Goal: Navigation & Orientation: Understand site structure

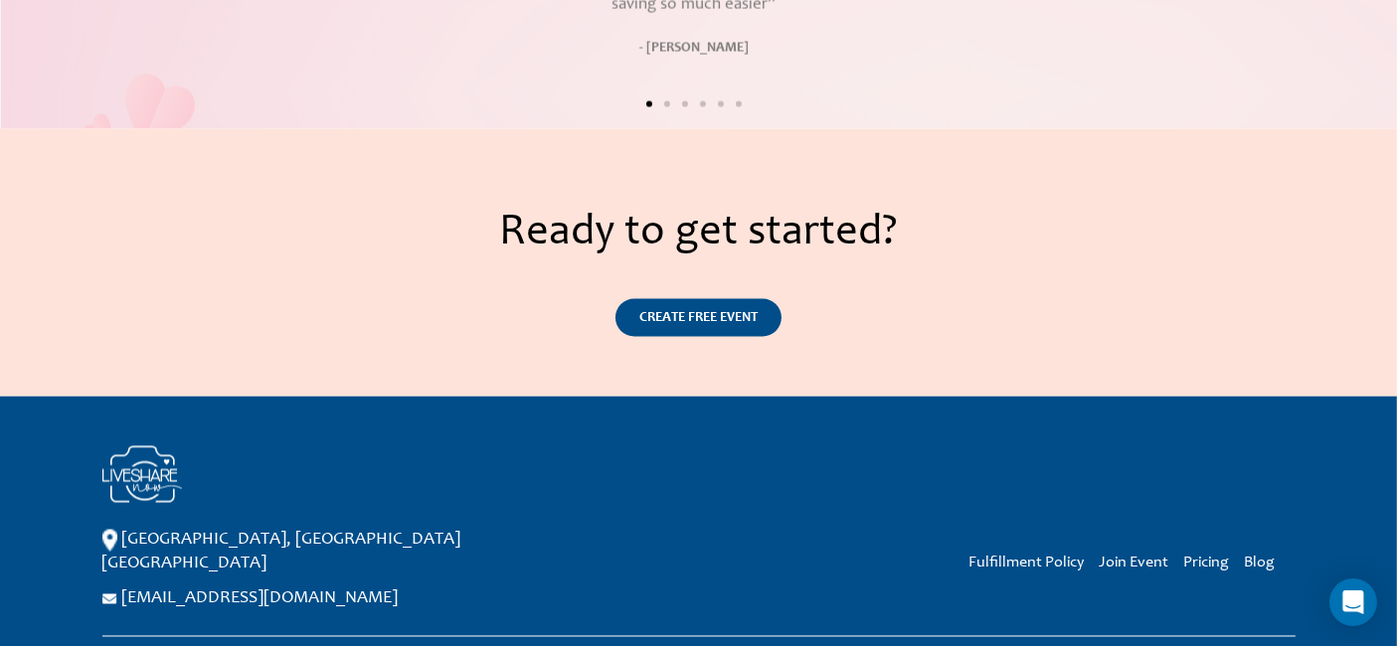
scroll to position [3474, 0]
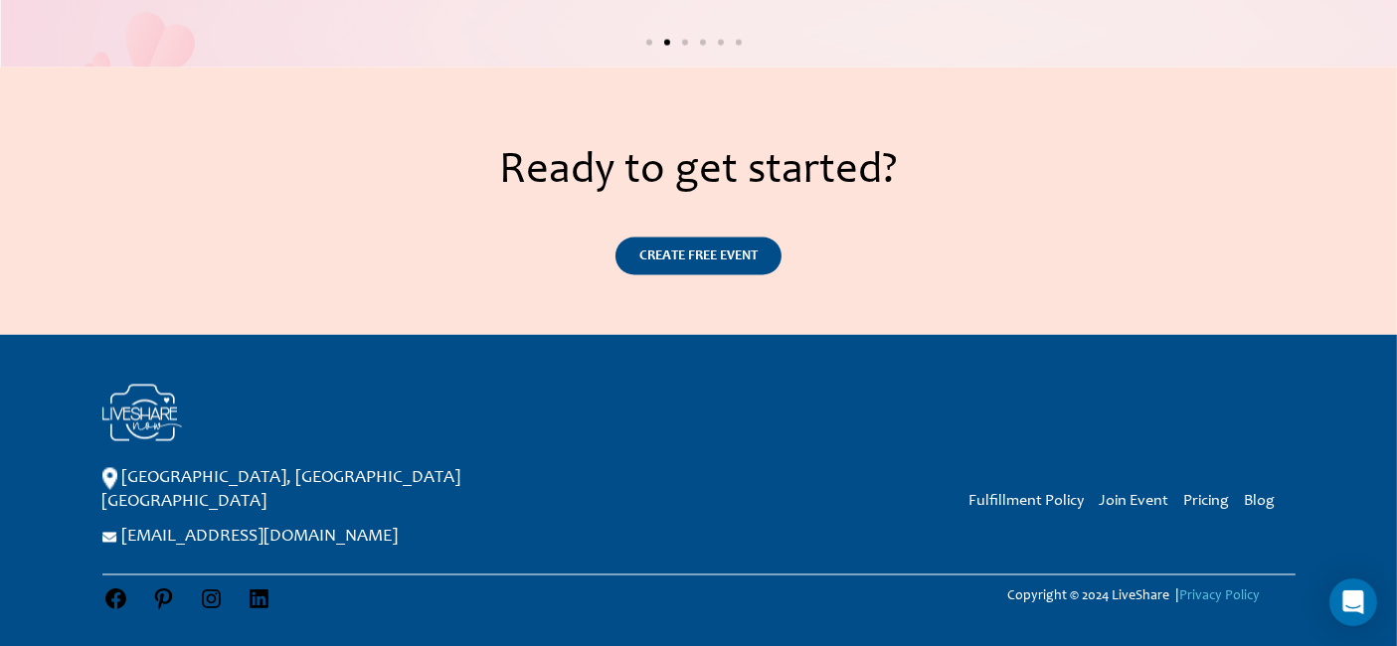
click at [1214, 591] on link "Privacy Policy" at bounding box center [1219, 598] width 81 height 14
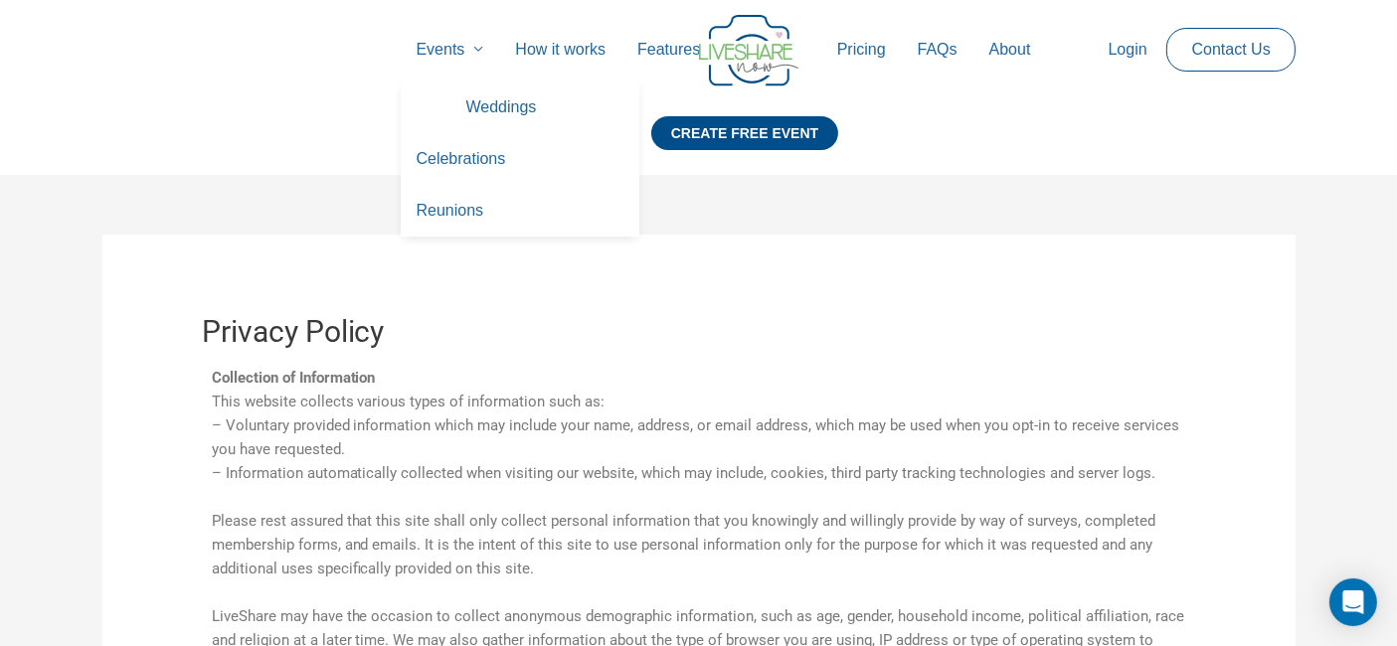
click at [471, 111] on link "Weddings" at bounding box center [544, 108] width 189 height 52
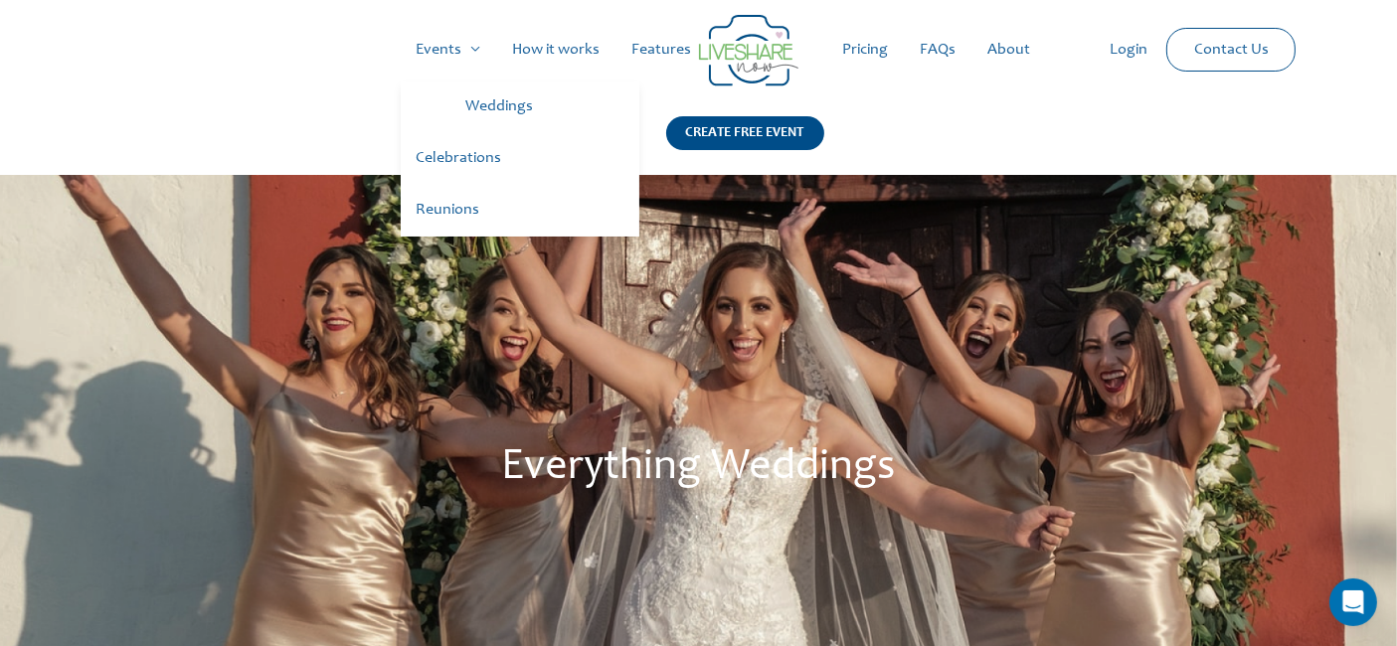
click at [459, 161] on link "Celebrations" at bounding box center [520, 159] width 239 height 52
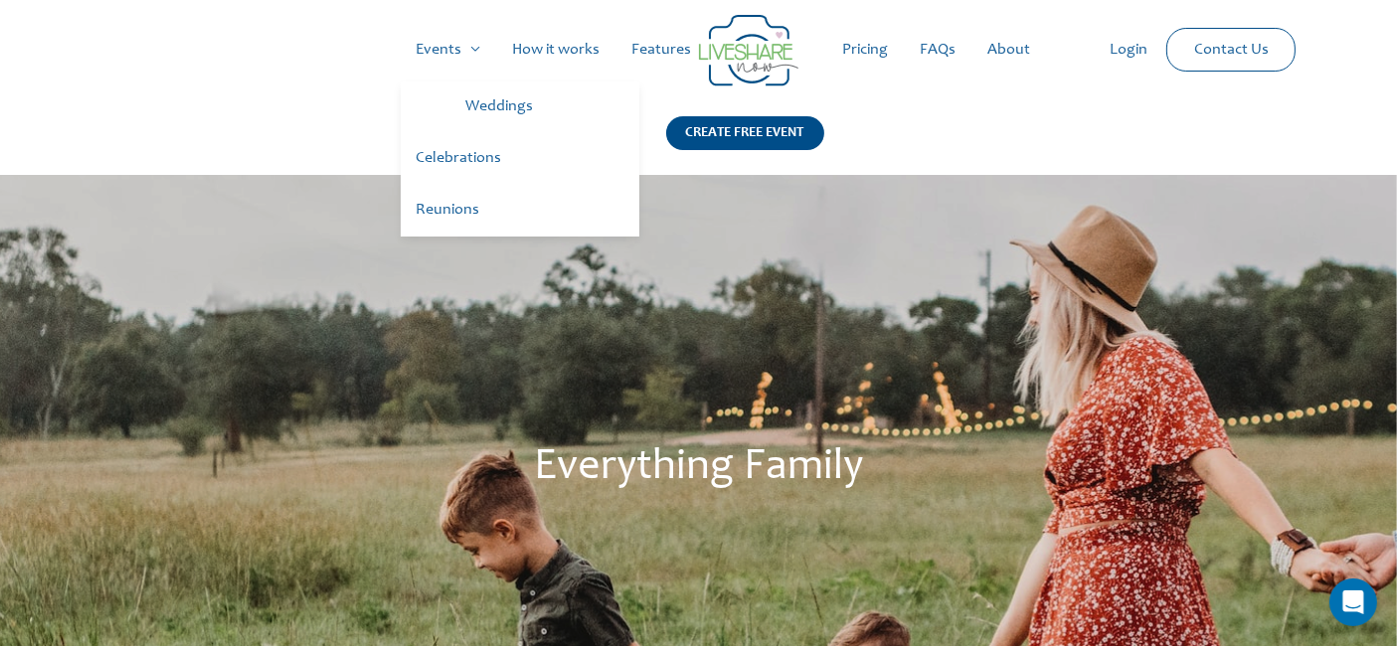
click at [450, 211] on link "Reunions" at bounding box center [520, 211] width 239 height 52
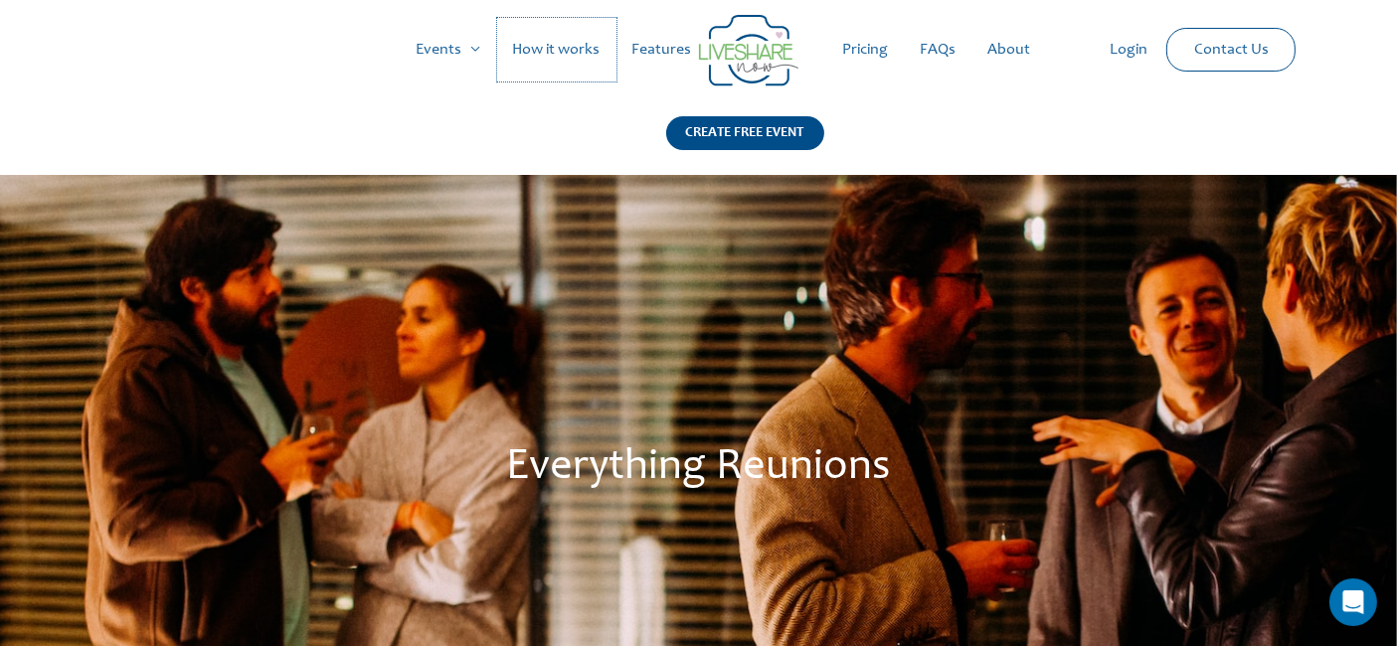
click at [569, 47] on link "How it works" at bounding box center [556, 50] width 119 height 64
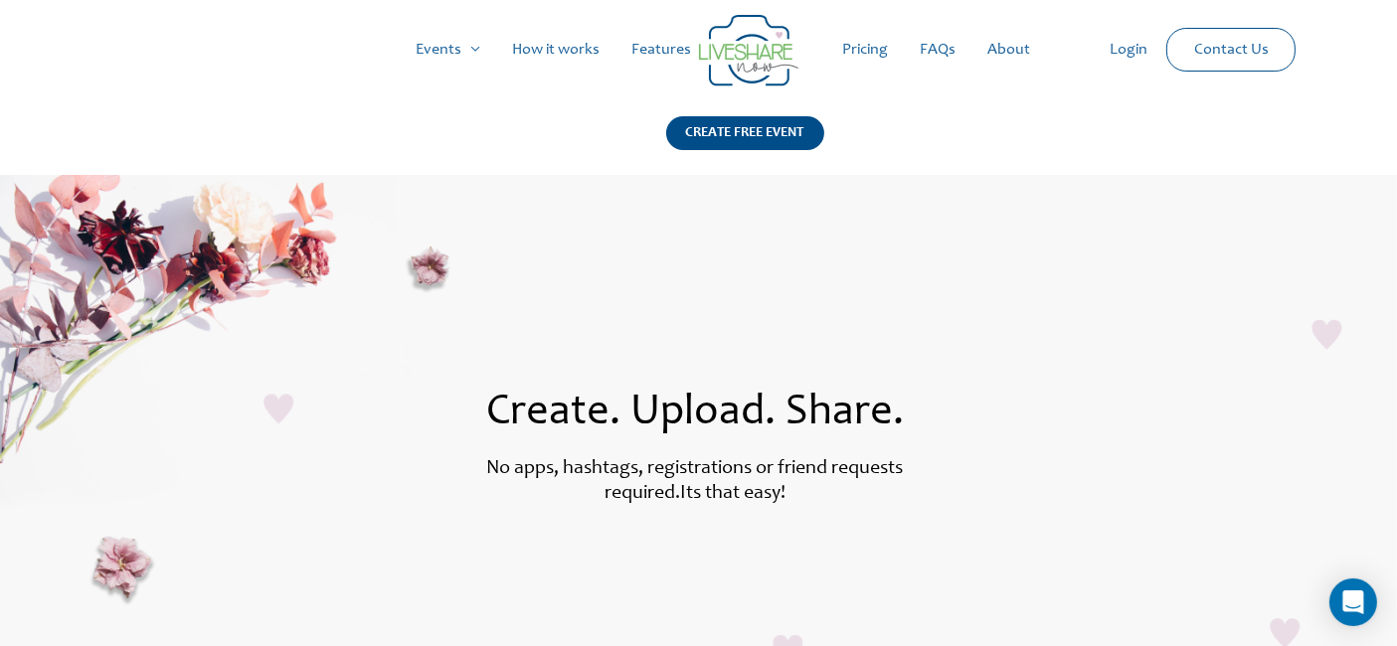
click at [656, 47] on link "Features" at bounding box center [662, 50] width 91 height 64
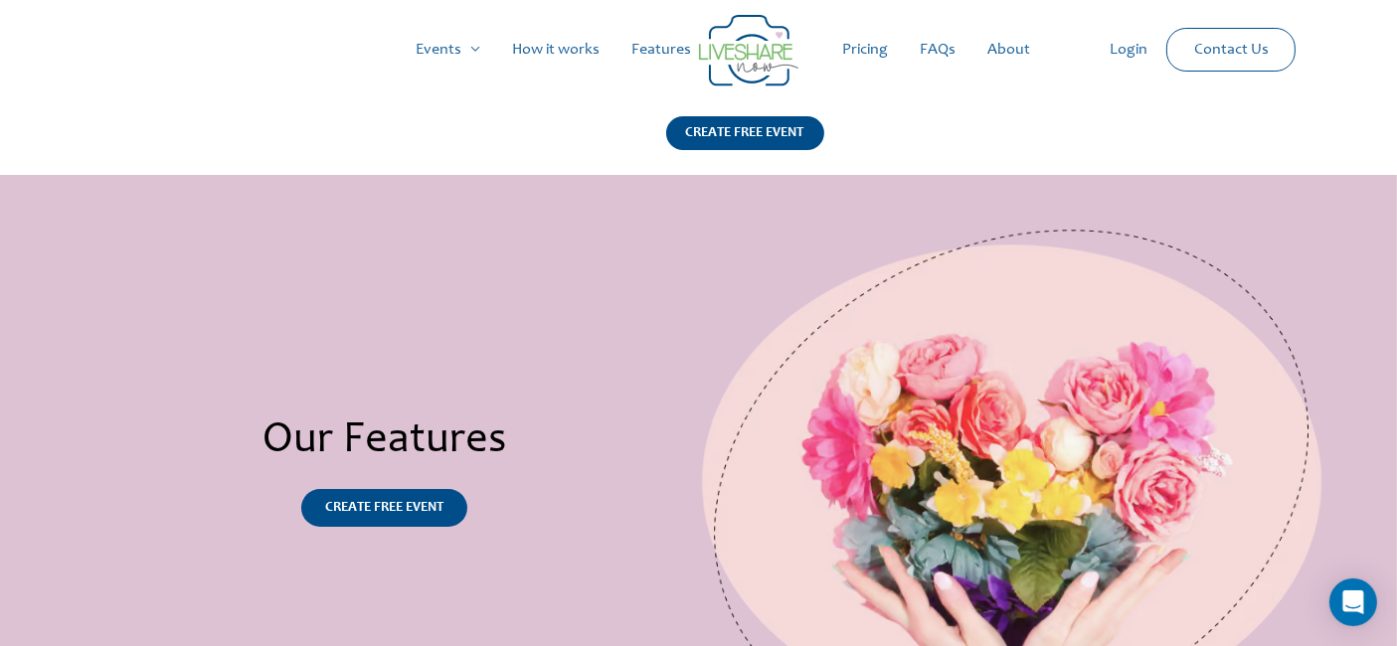
click at [880, 50] on link "Pricing" at bounding box center [866, 50] width 78 height 64
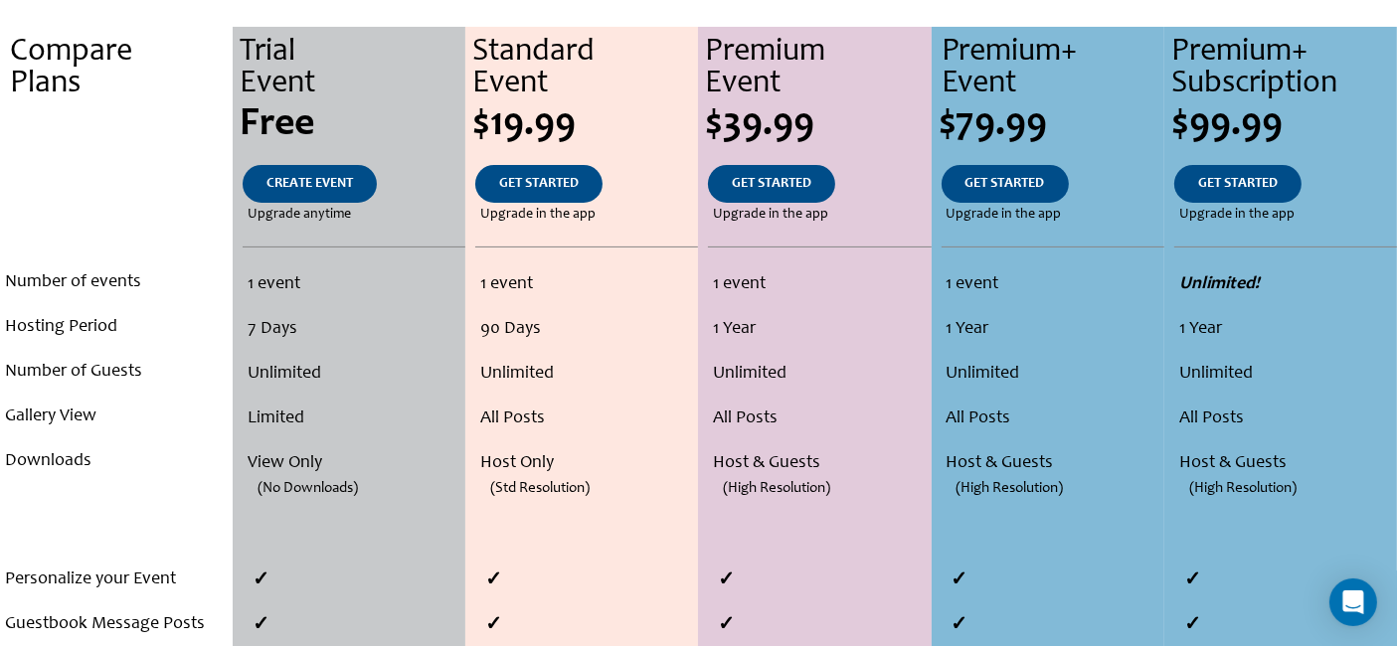
scroll to position [442, 0]
click at [301, 193] on link "CREATE EVENT" at bounding box center [310, 183] width 134 height 38
click at [853, 191] on div "GET STARTED" at bounding box center [819, 183] width 223 height 38
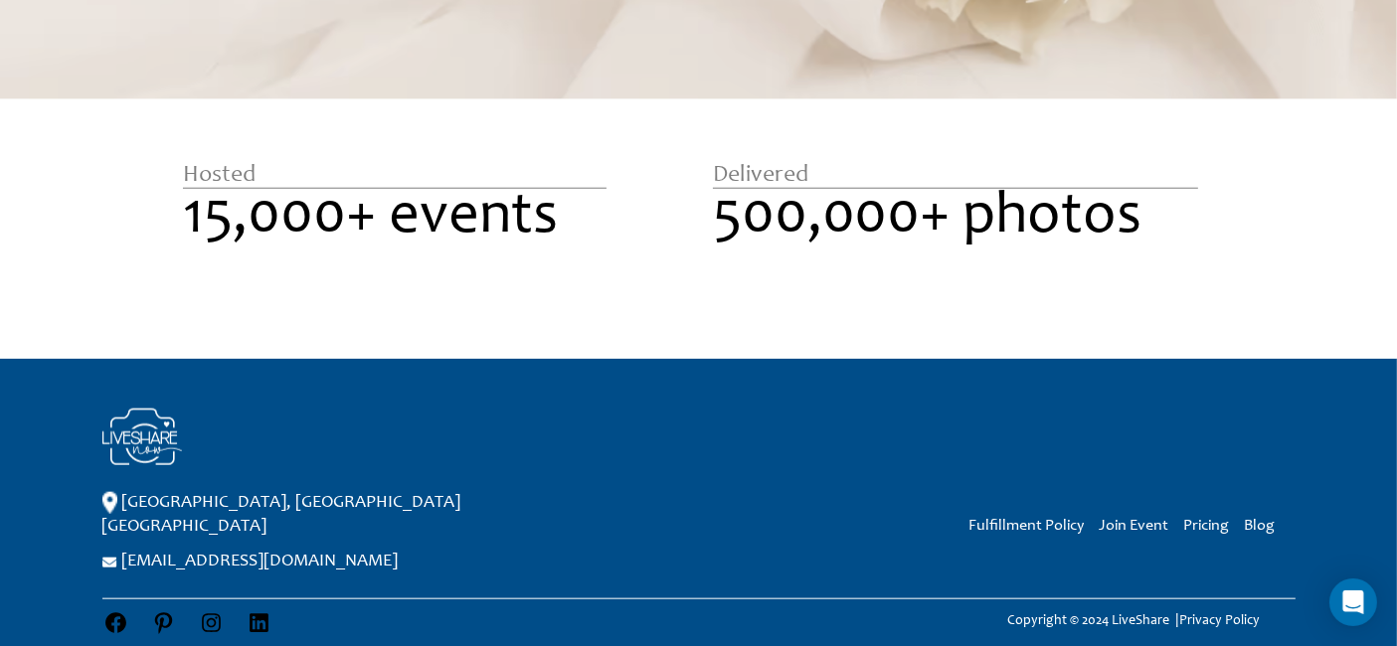
scroll to position [1978, 0]
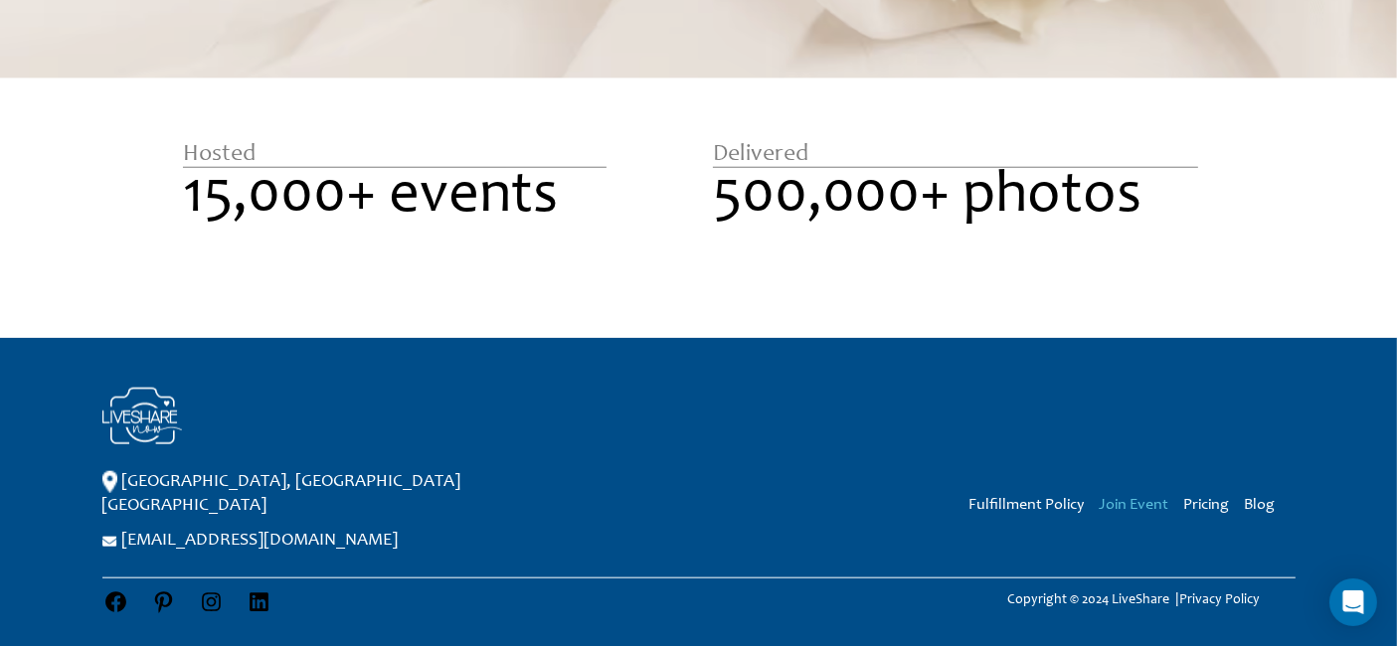
click at [1146, 501] on link "Join Event" at bounding box center [1135, 505] width 70 height 16
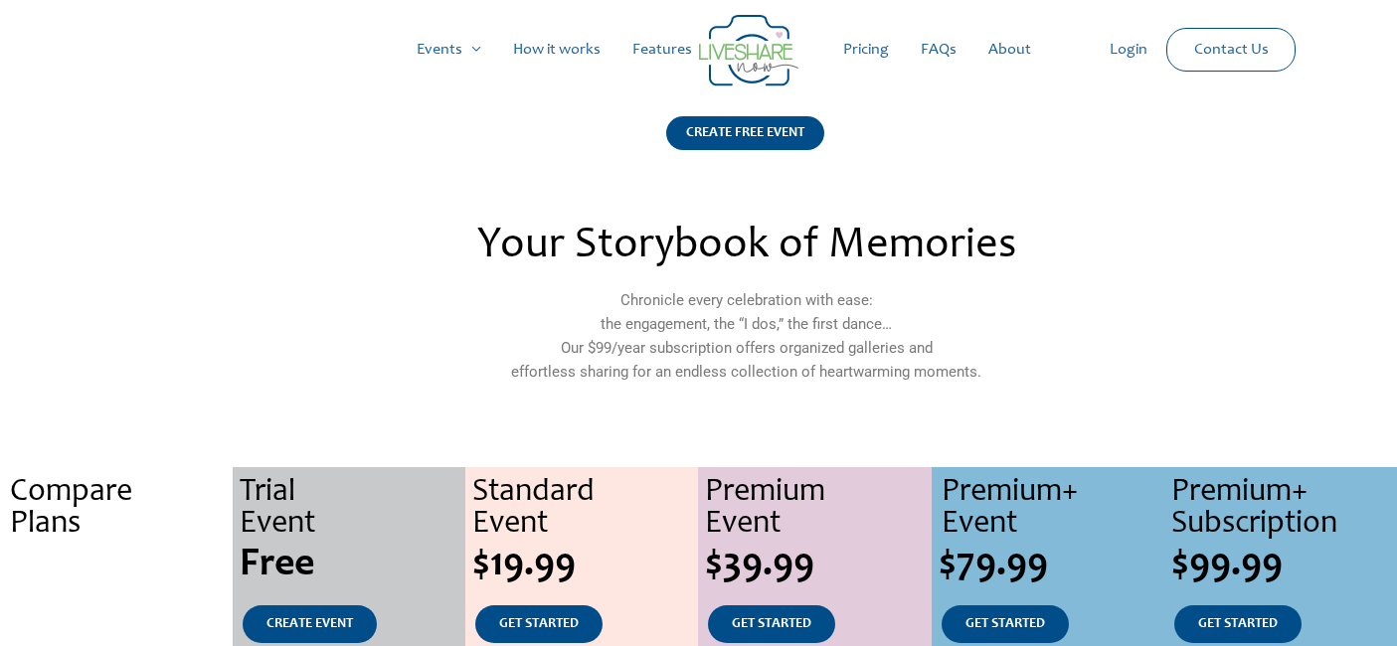
scroll to position [1978, 0]
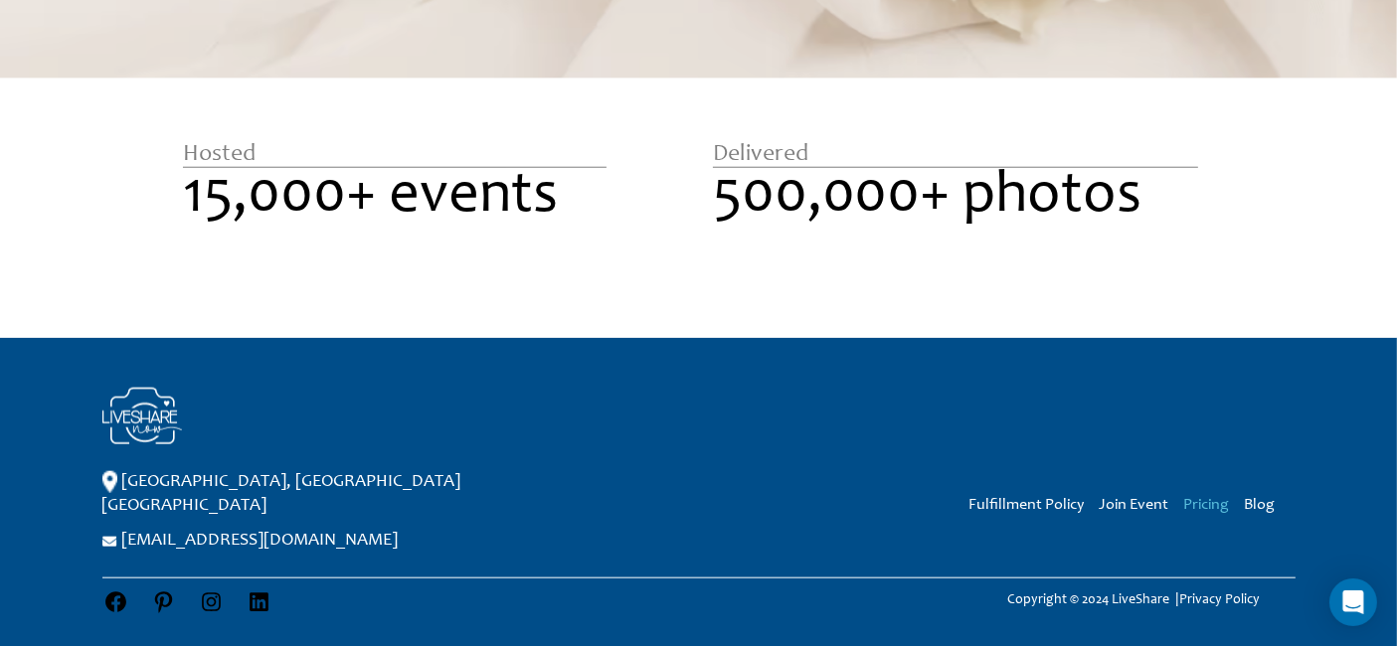
click at [1204, 502] on link "Pricing" at bounding box center [1207, 505] width 46 height 16
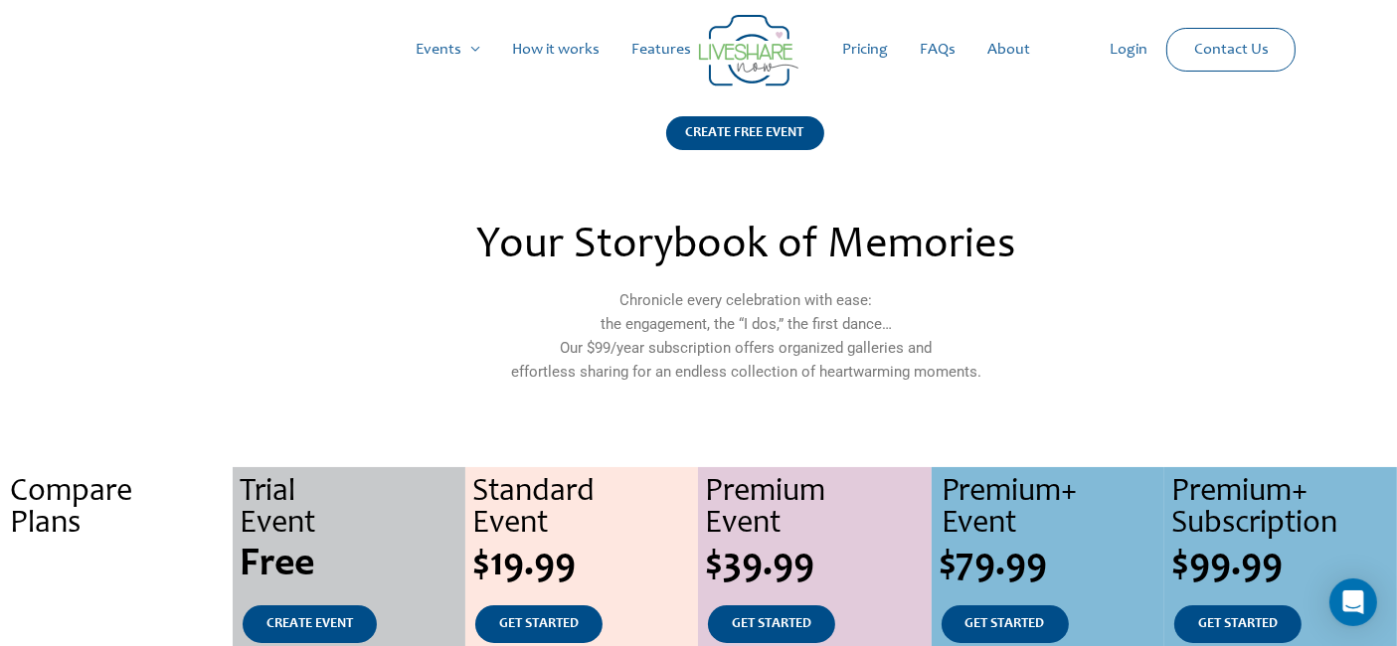
click at [1129, 49] on link "Login" at bounding box center [1129, 50] width 70 height 64
click at [1246, 46] on link "Contact Us" at bounding box center [1231, 50] width 106 height 42
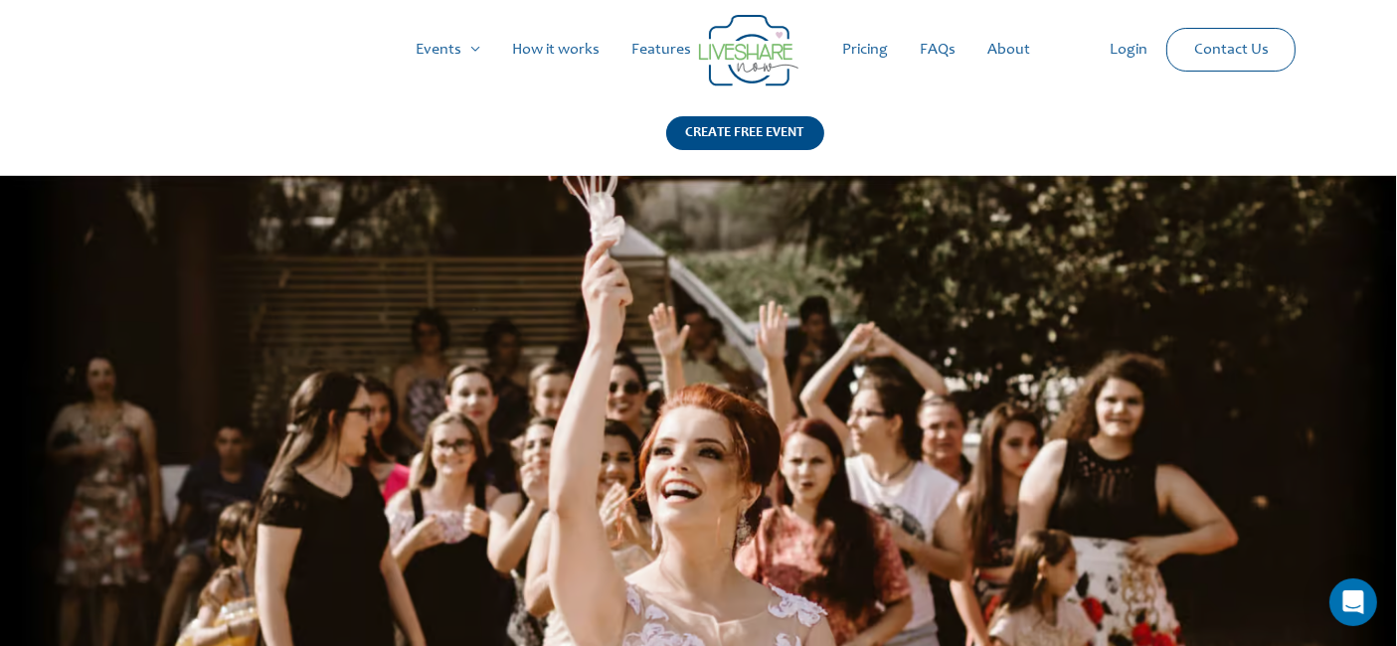
click at [1014, 47] on link "About" at bounding box center [1010, 50] width 75 height 64
click at [947, 42] on link "FAQs" at bounding box center [939, 50] width 68 height 64
click at [763, 44] on img at bounding box center [748, 51] width 99 height 72
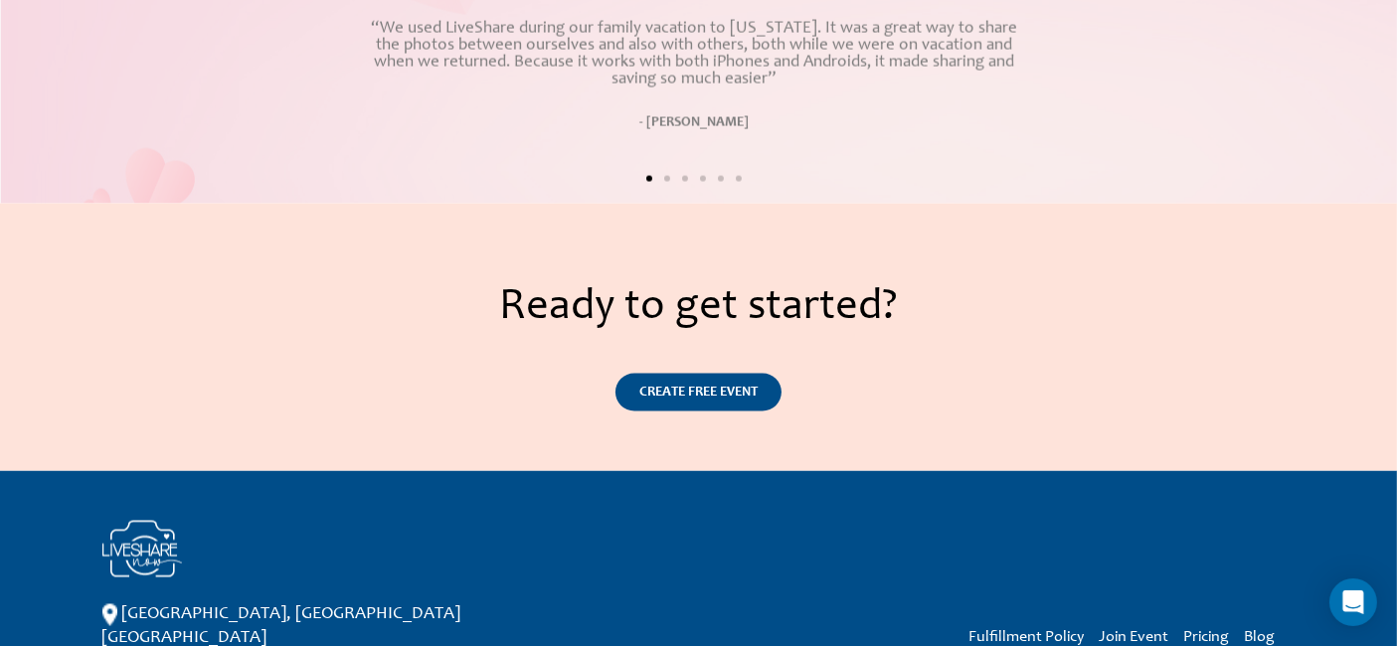
scroll to position [3474, 0]
